Goal: Contribute content: Add original content to the website for others to see

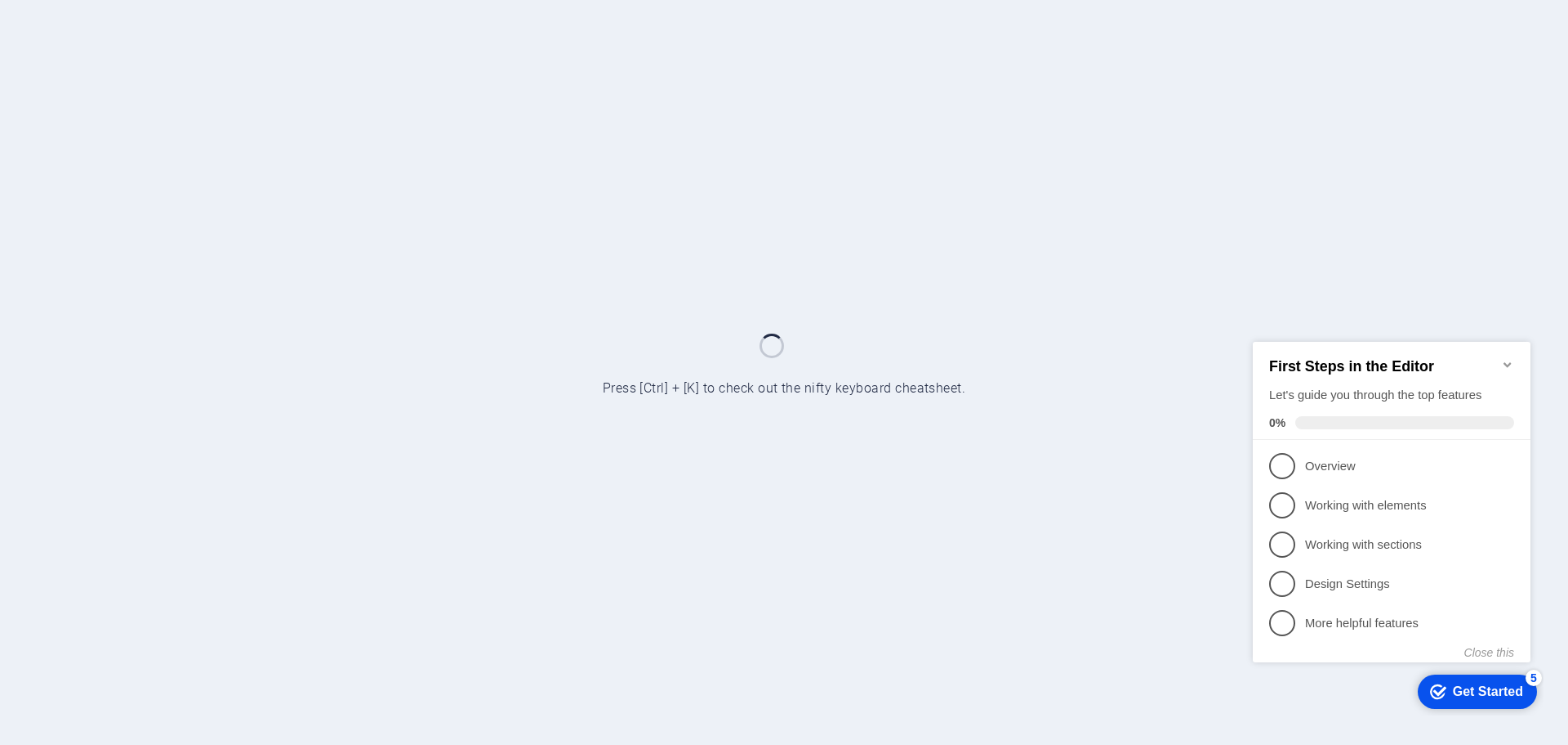
click at [1502, 357] on icon "Minimize checklist" at bounding box center [1507, 363] width 13 height 13
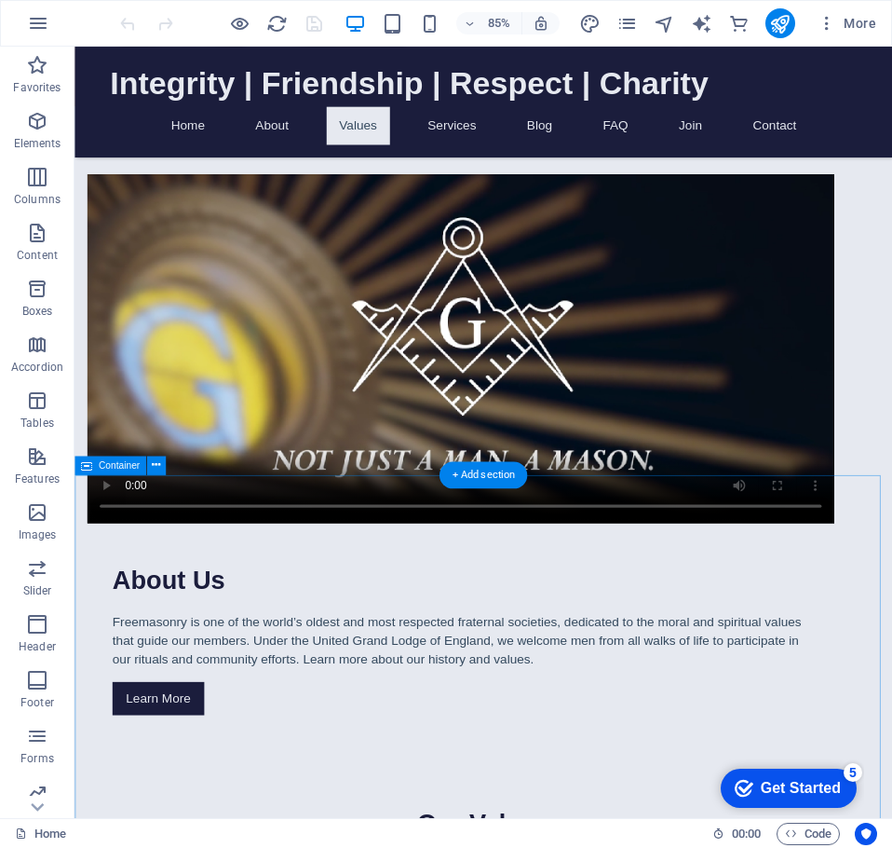
scroll to position [931, 0]
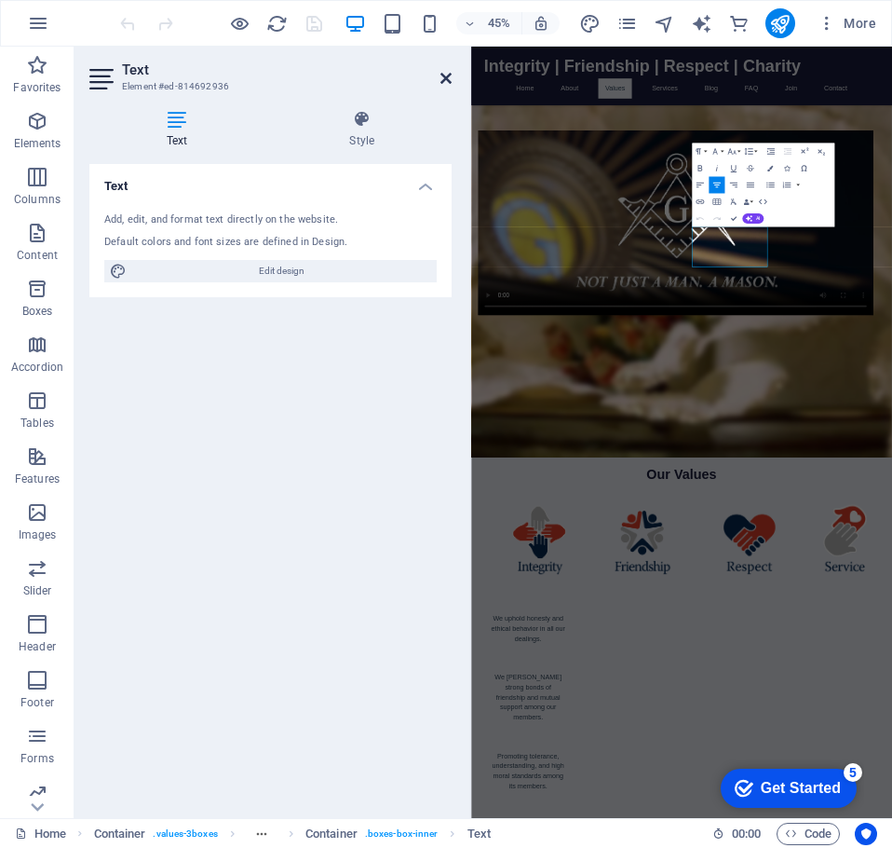
click at [447, 80] on icon at bounding box center [446, 78] width 11 height 15
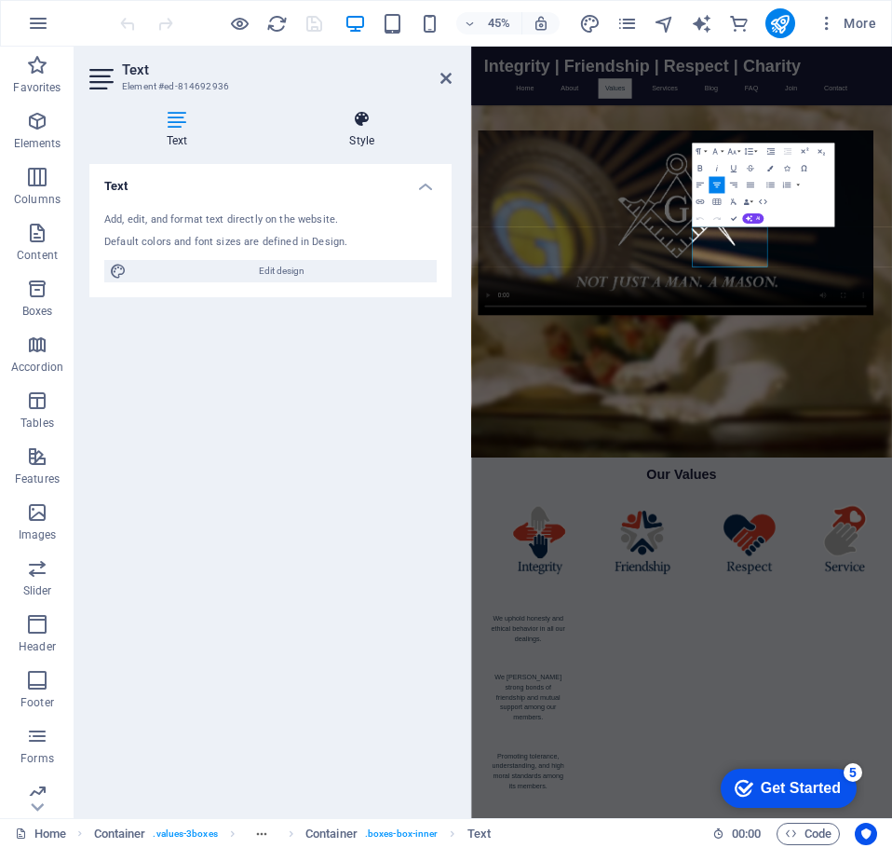
click at [348, 120] on icon at bounding box center [362, 119] width 180 height 19
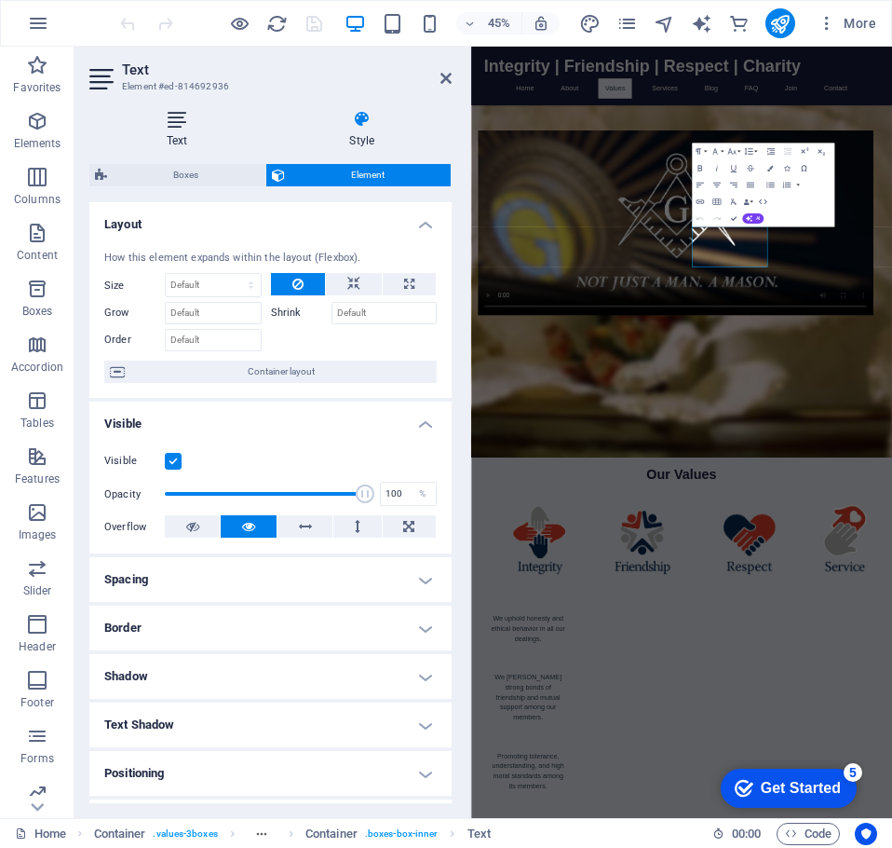
click at [181, 124] on icon at bounding box center [176, 119] width 175 height 19
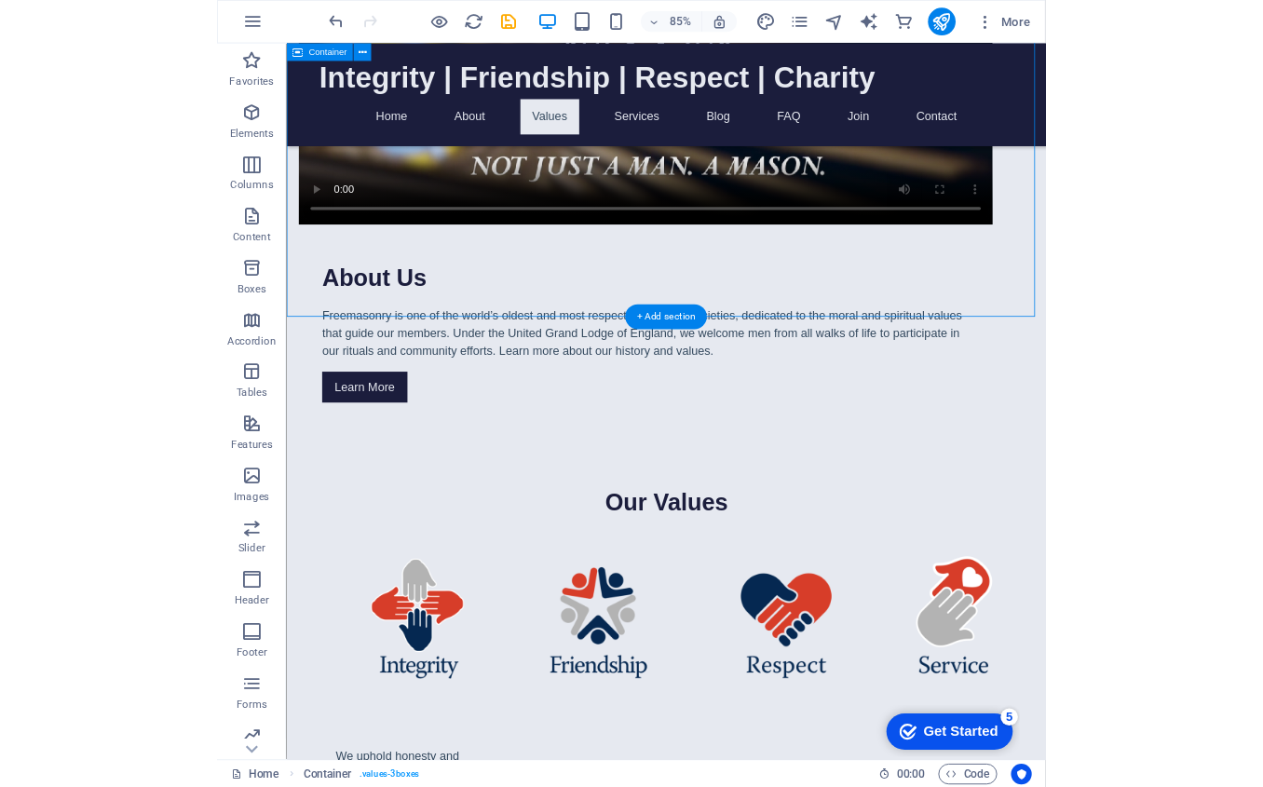
scroll to position [1304, 0]
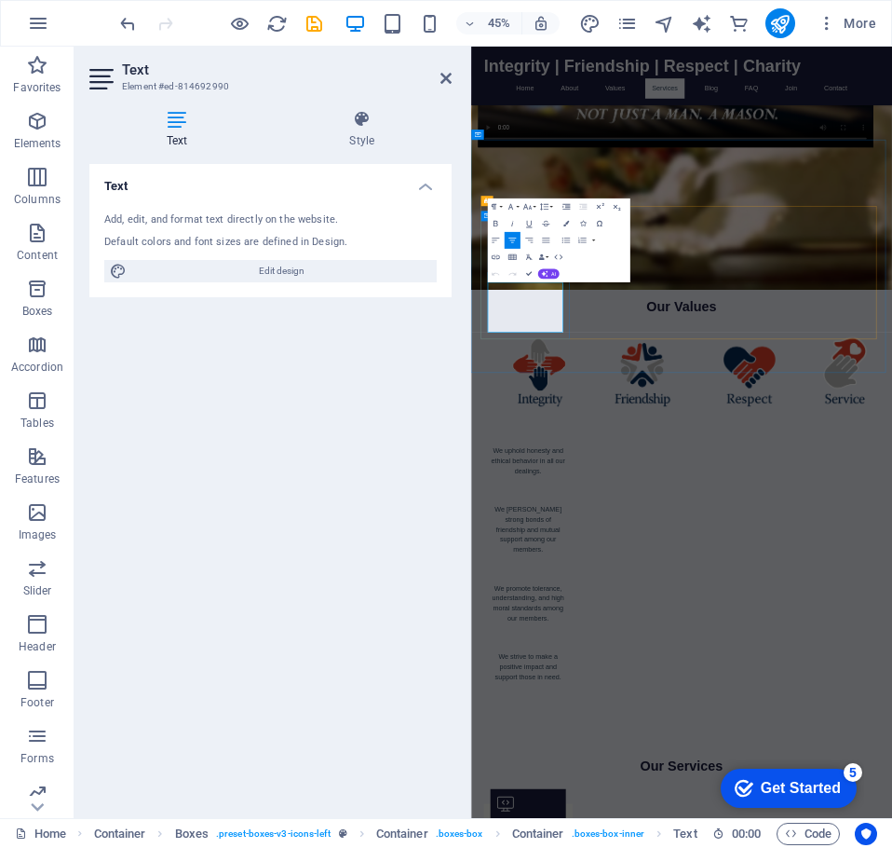
click at [237, 586] on div "Text Add, edit, and format text directly on the website. Default colors and fon…" at bounding box center [270, 483] width 362 height 639
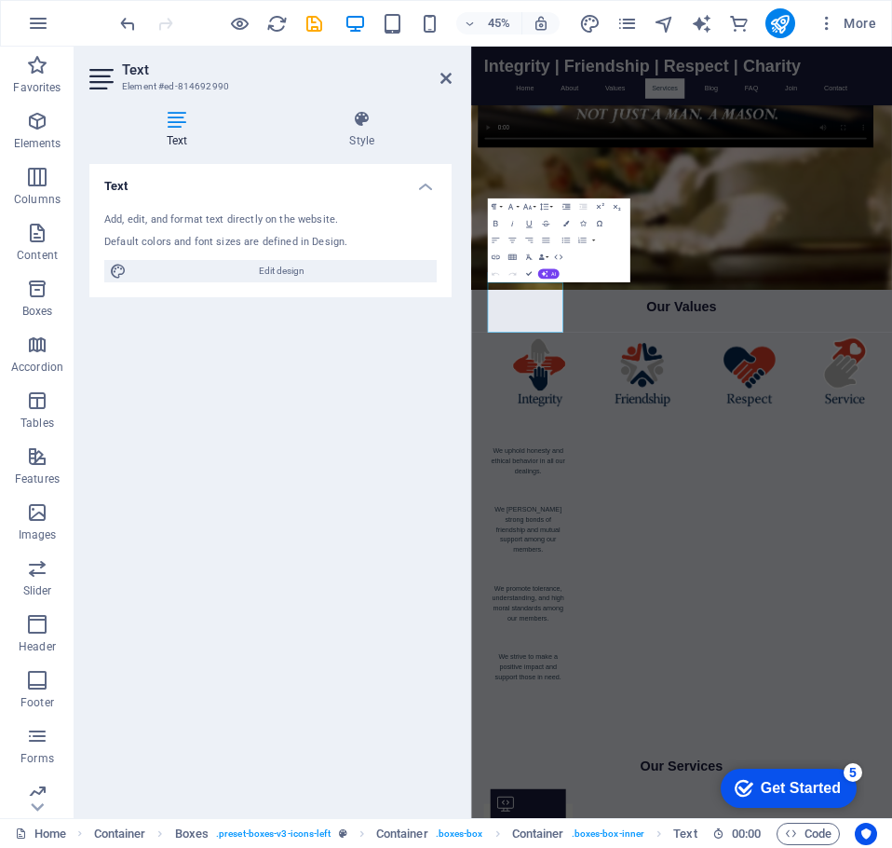
click at [237, 586] on div "Text Add, edit, and format text directly on the website. Default colors and fon…" at bounding box center [270, 483] width 362 height 639
click at [437, 74] on h2 "Text" at bounding box center [287, 69] width 330 height 17
click at [446, 78] on icon at bounding box center [446, 78] width 11 height 15
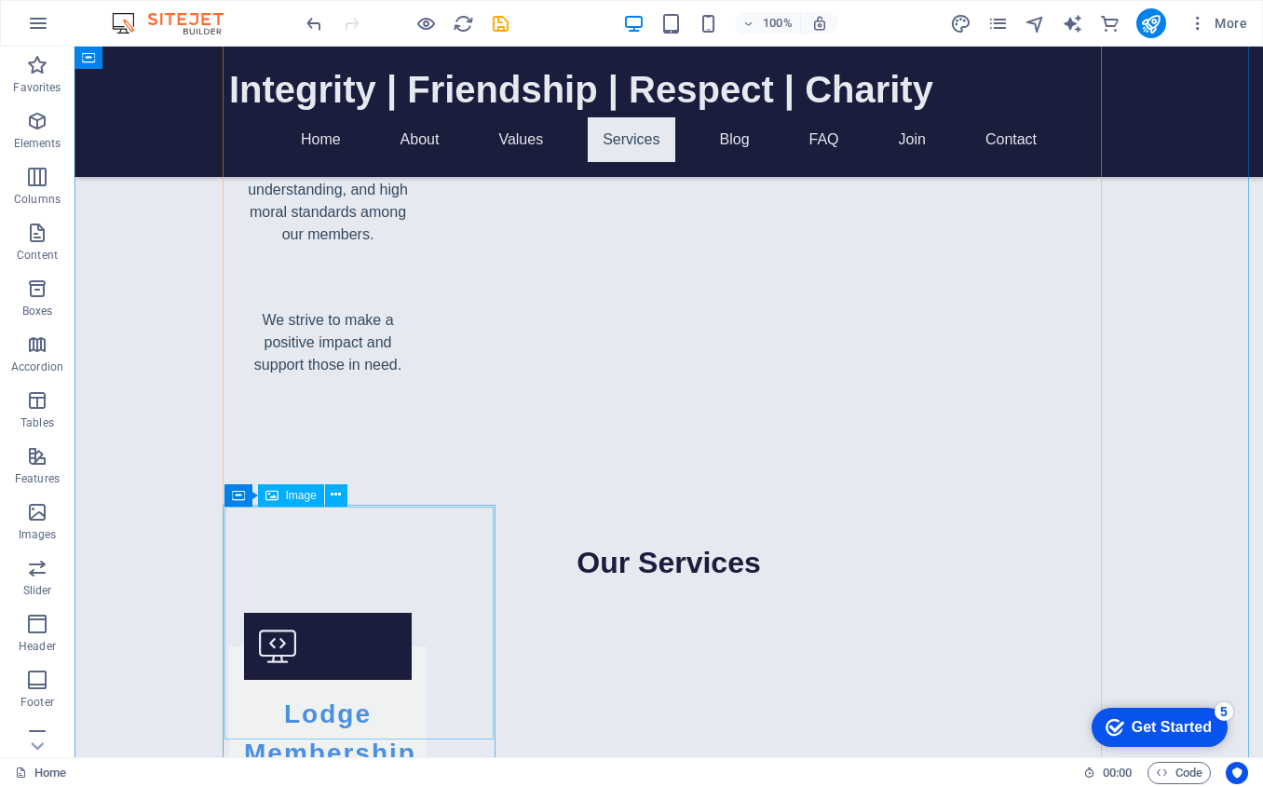
scroll to position [2608, 0]
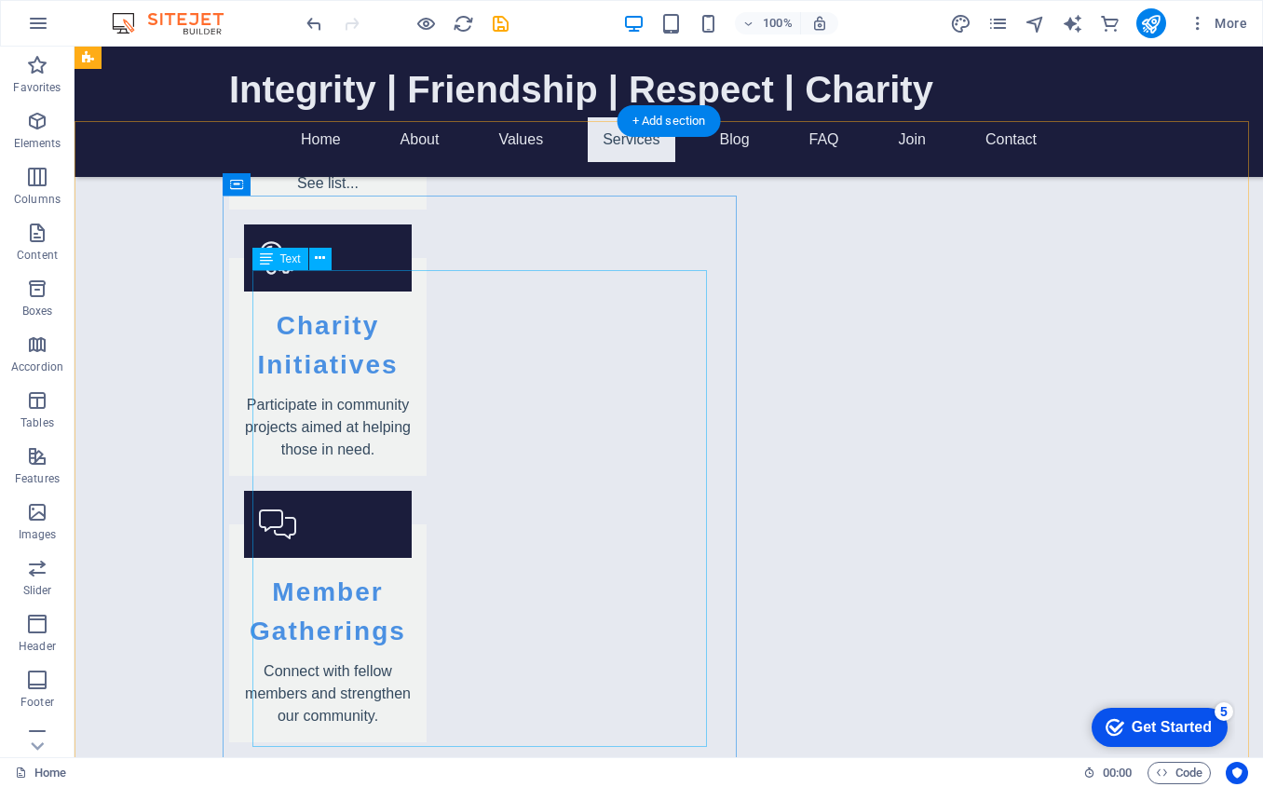
scroll to position [3074, 0]
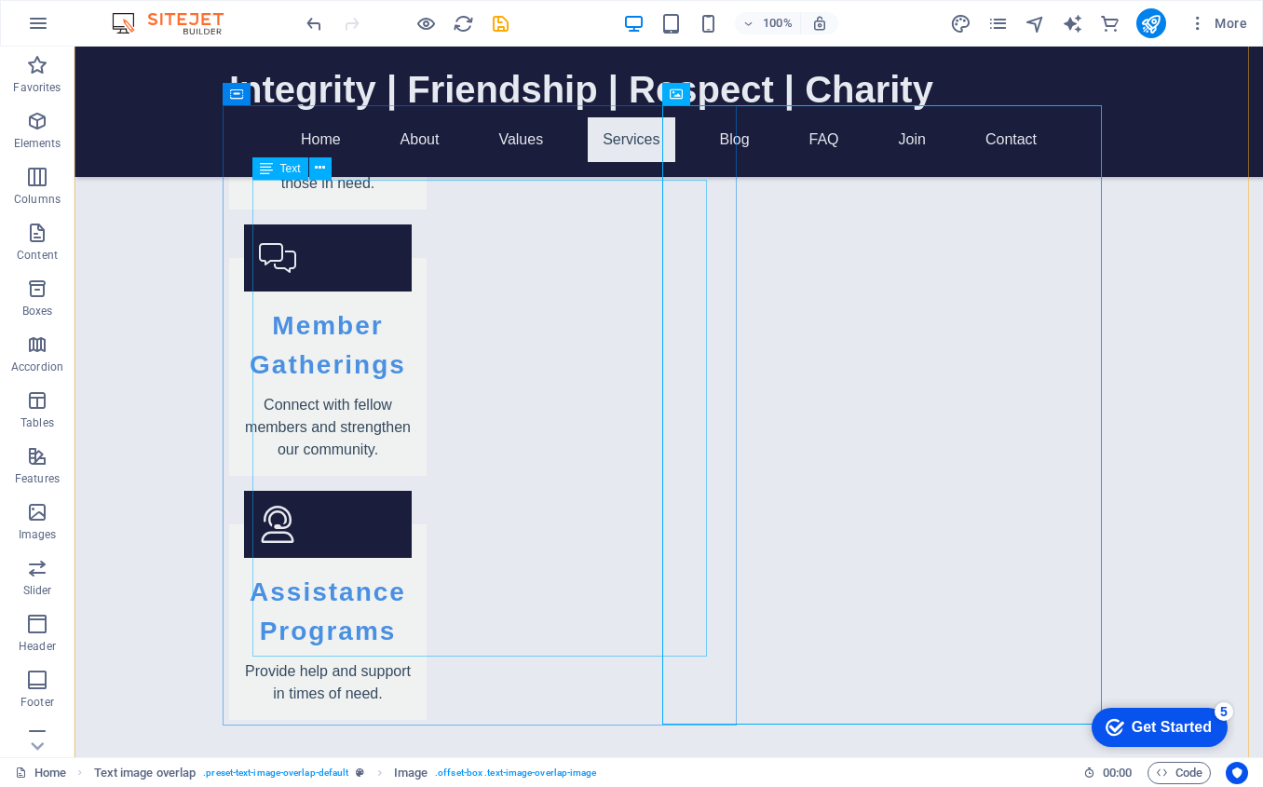
scroll to position [3353, 0]
